Goal: Browse casually: Explore the website without a specific task or goal

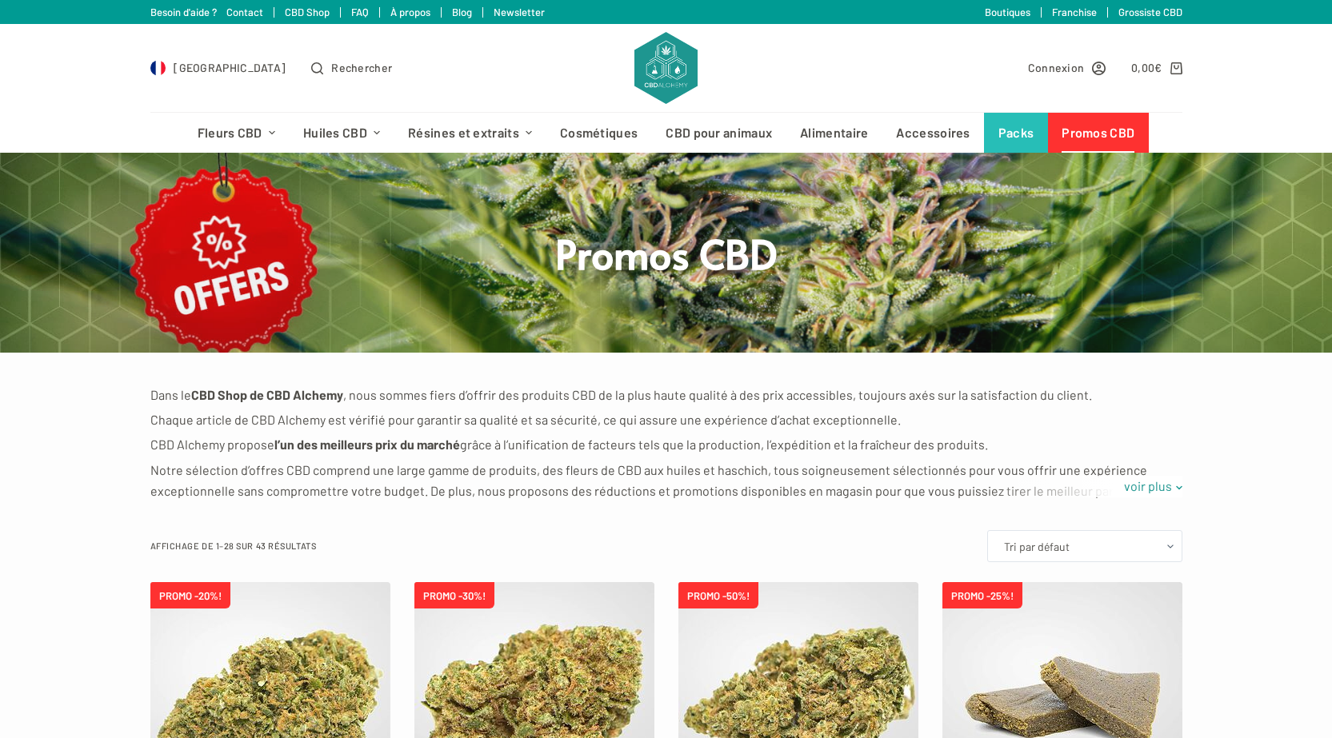
click at [1113, 124] on link "Promos CBD" at bounding box center [1098, 133] width 101 height 40
click at [660, 70] on img at bounding box center [665, 68] width 62 height 72
